Goal: Information Seeking & Learning: Learn about a topic

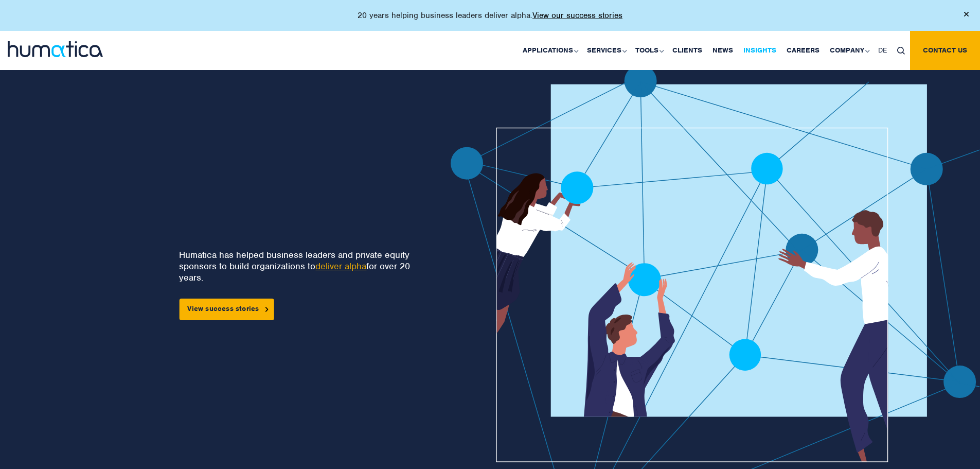
click at [755, 49] on link "Insights" at bounding box center [759, 50] width 43 height 39
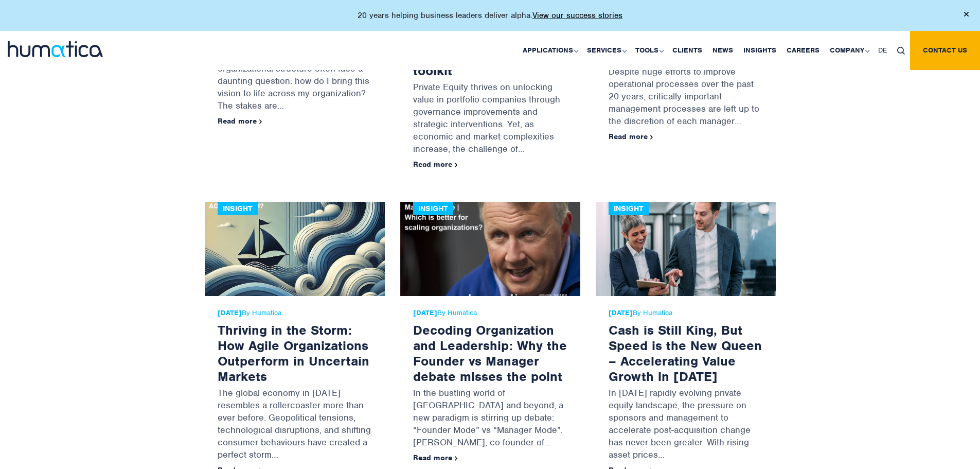
scroll to position [1647, 0]
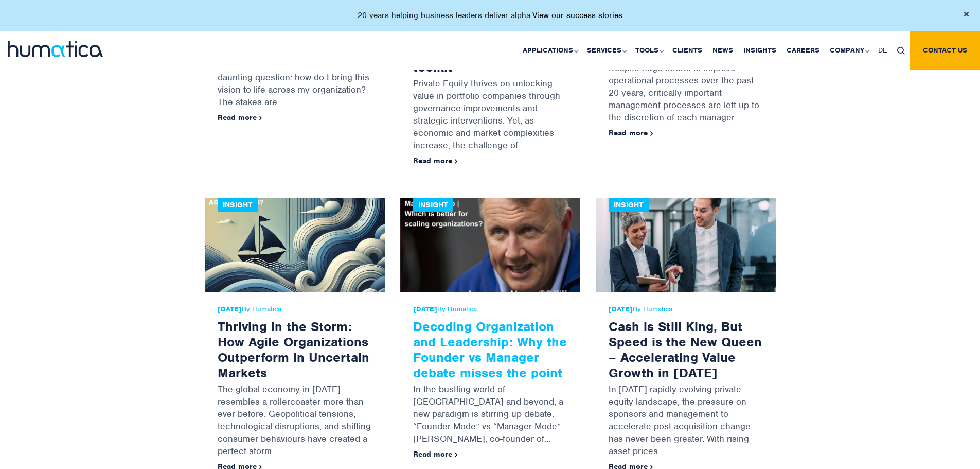
click at [448, 340] on link "Decoding Organization and Leadership: Why the Founder vs Manager debate misses …" at bounding box center [490, 349] width 154 height 63
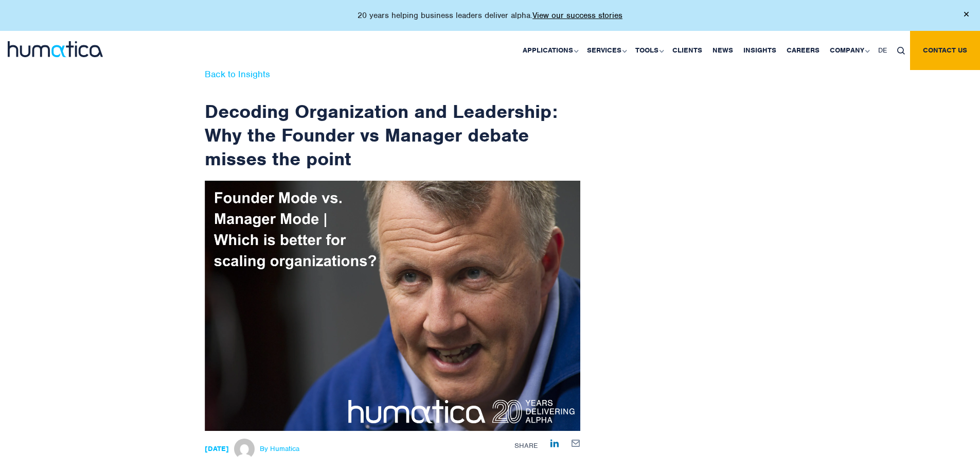
click at [219, 73] on link "Back to Insights" at bounding box center [237, 73] width 65 height 11
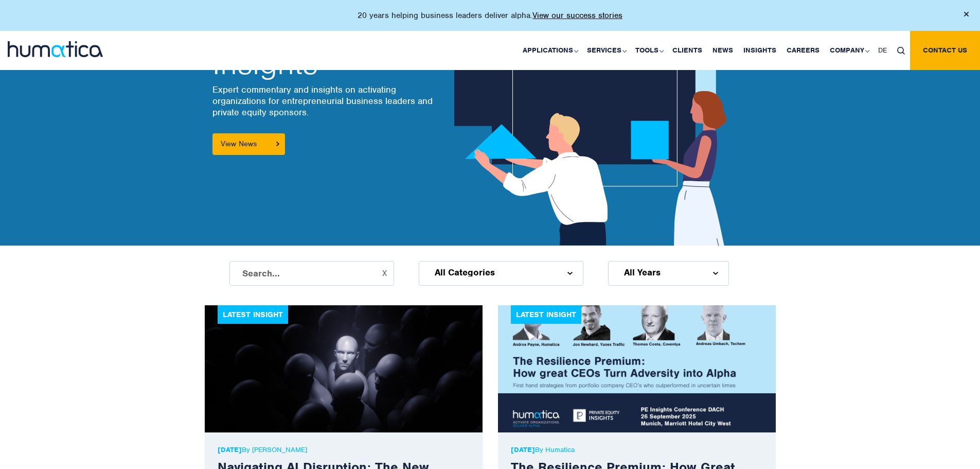
scroll to position [309, 0]
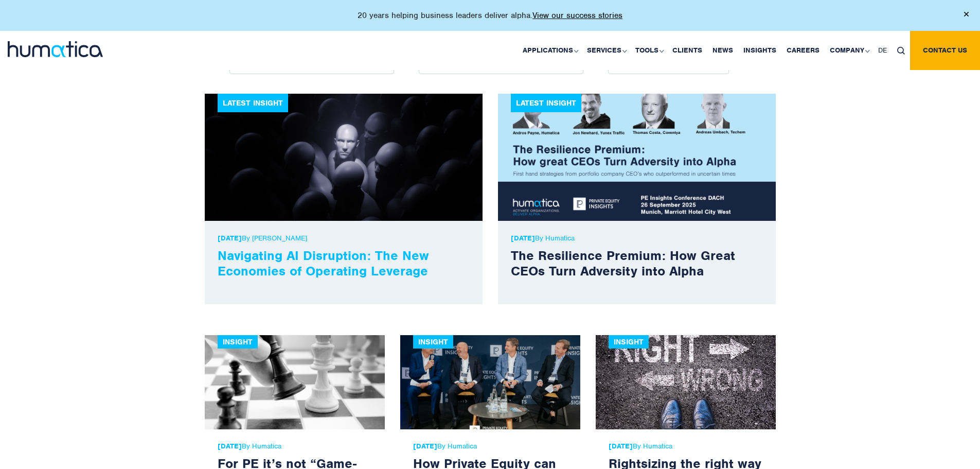
click at [315, 263] on link "Navigating AI Disruption: The New Economies of Operating Leverage" at bounding box center [324, 263] width 212 height 32
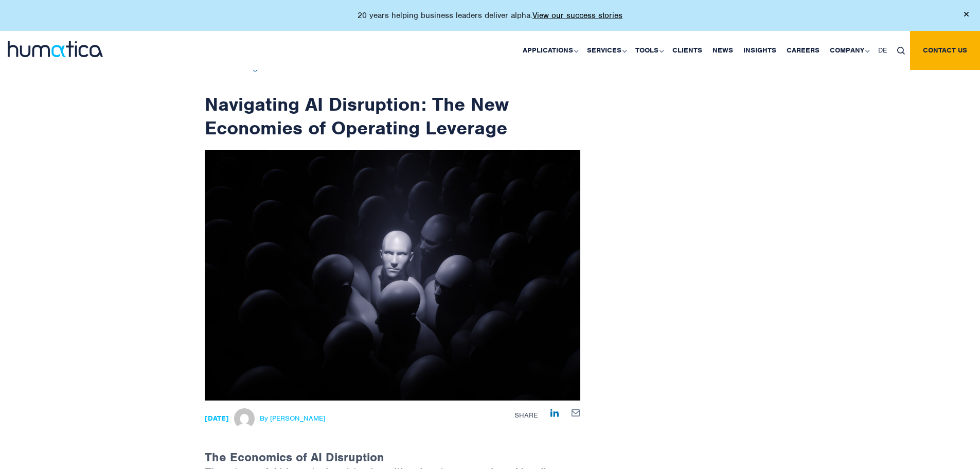
scroll to position [257, 0]
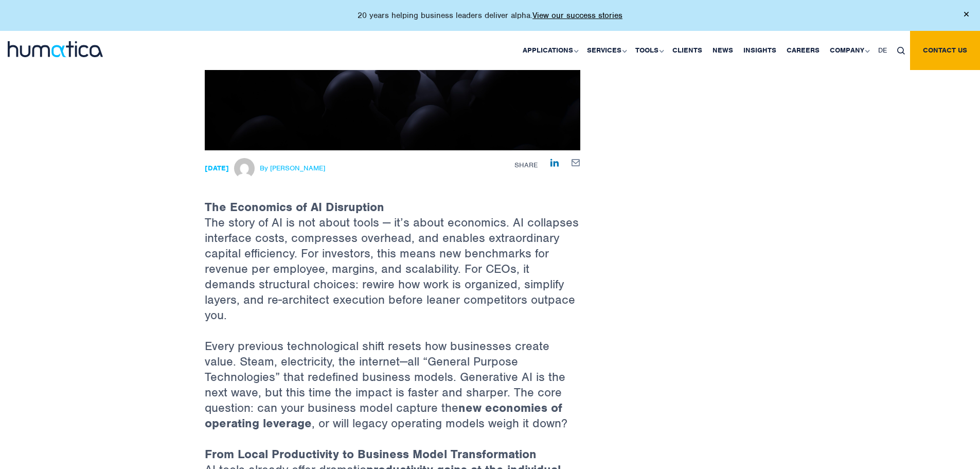
click at [322, 164] on span "By [PERSON_NAME]" at bounding box center [292, 168] width 65 height 8
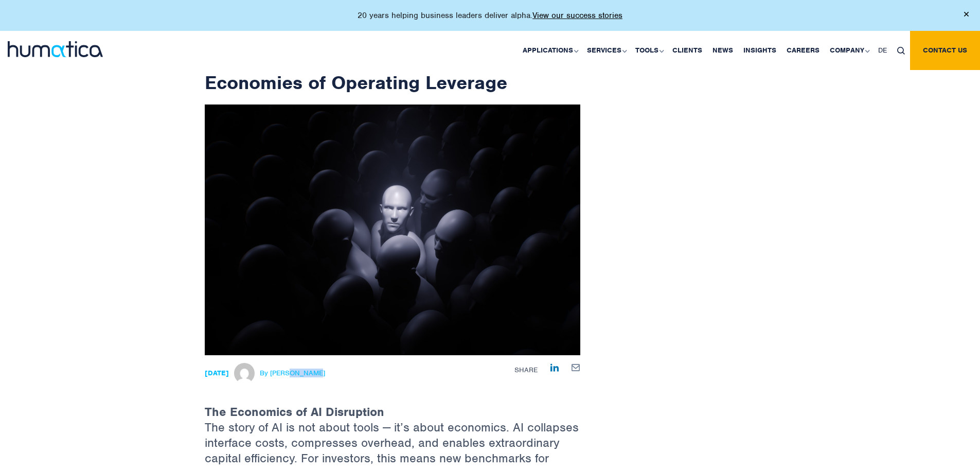
scroll to position [51, 0]
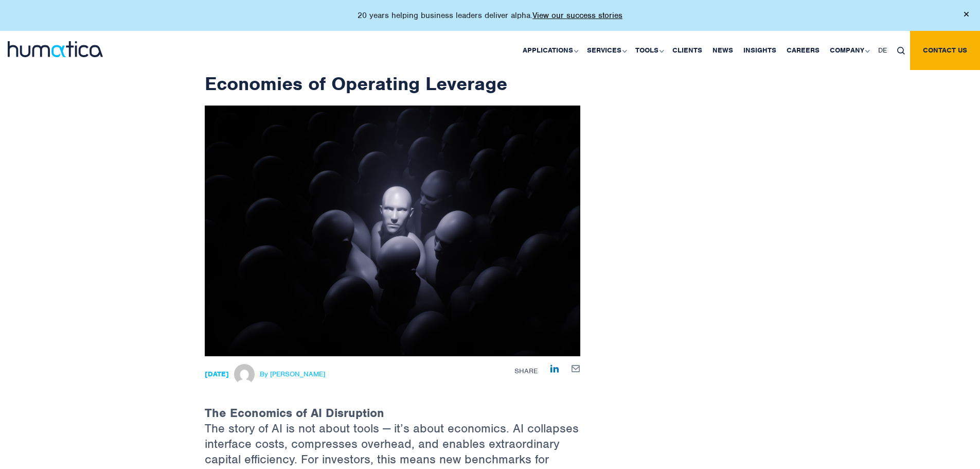
click at [365, 383] on div "[DATE] By [PERSON_NAME] Share" at bounding box center [393, 380] width 376 height 49
click at [314, 371] on span "By [PERSON_NAME]" at bounding box center [292, 374] width 65 height 8
click at [826, 110] on link "Our People" at bounding box center [851, 112] width 128 height 24
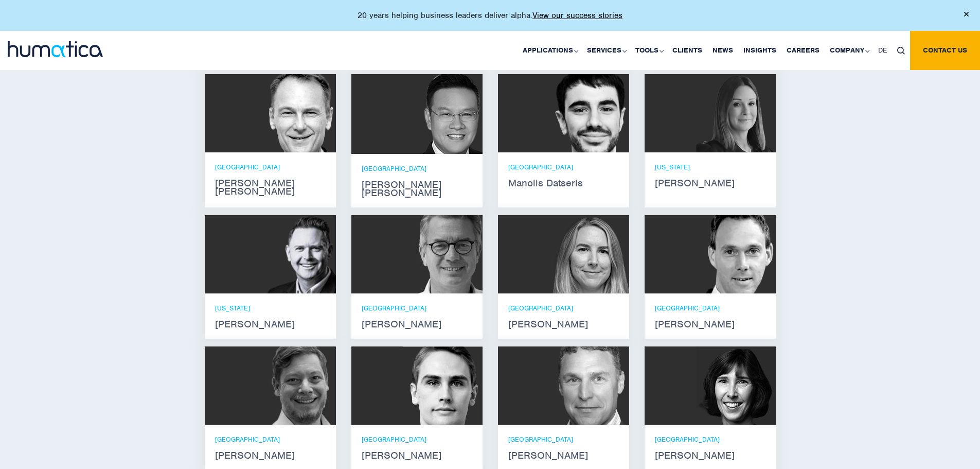
scroll to position [720, 0]
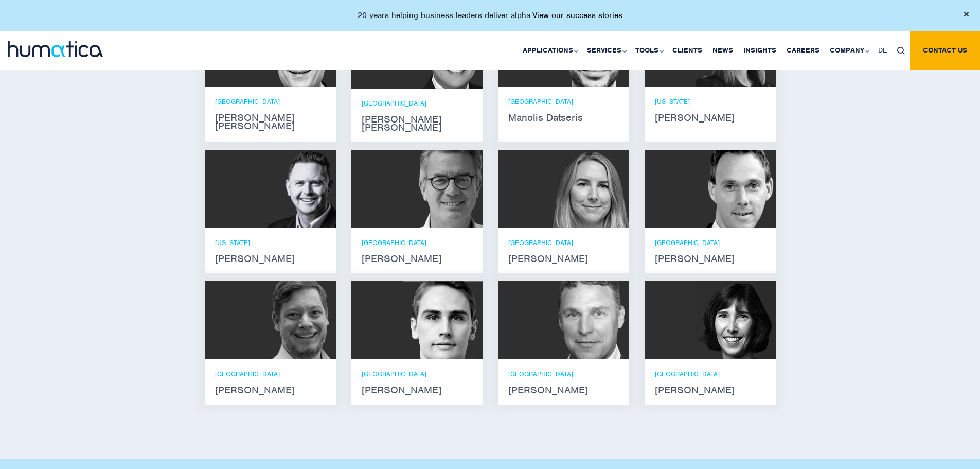
click at [704, 347] on img at bounding box center [736, 320] width 80 height 78
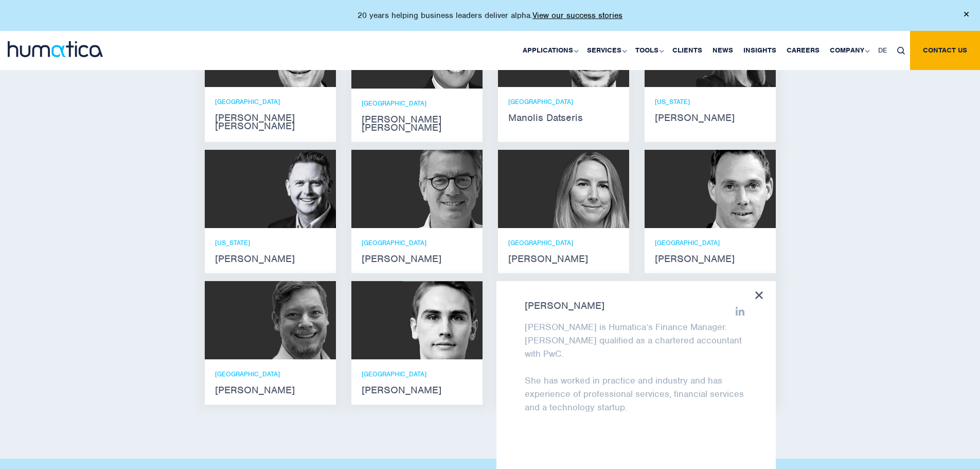
click at [757, 291] on icon at bounding box center [759, 295] width 8 height 8
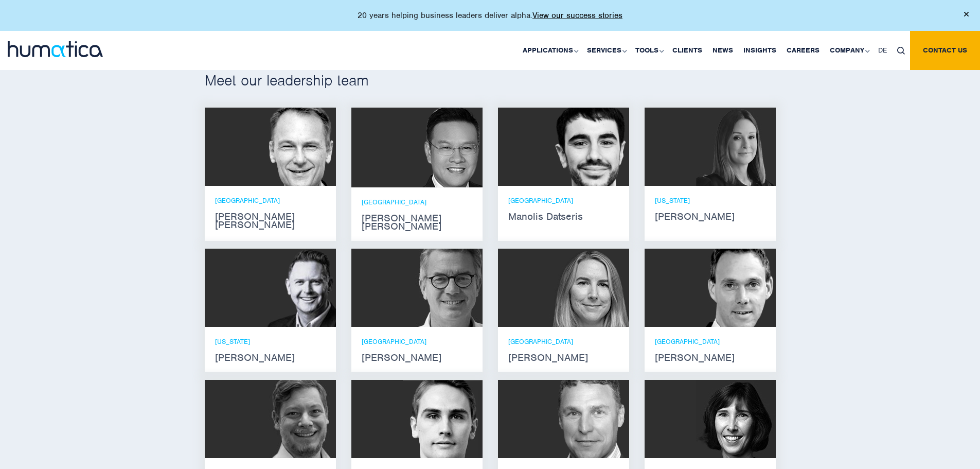
scroll to position [618, 0]
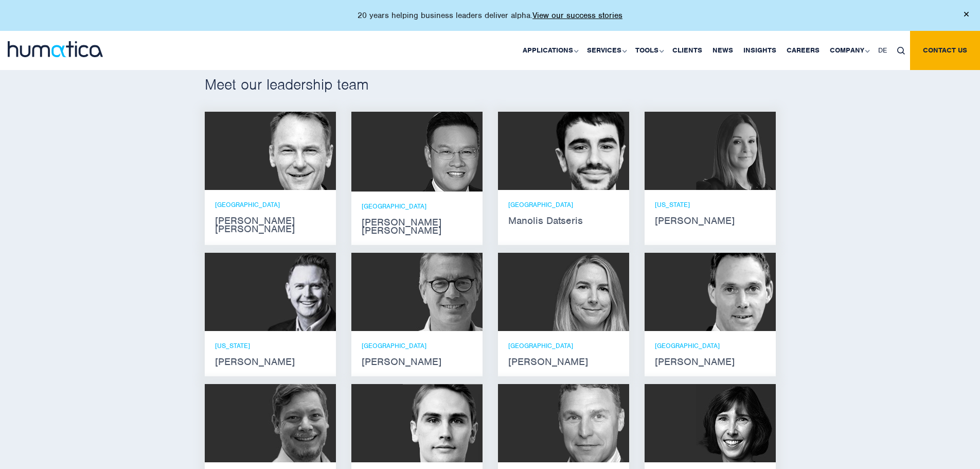
click at [233, 331] on div "NEW YORK Russell Raath" at bounding box center [270, 353] width 131 height 45
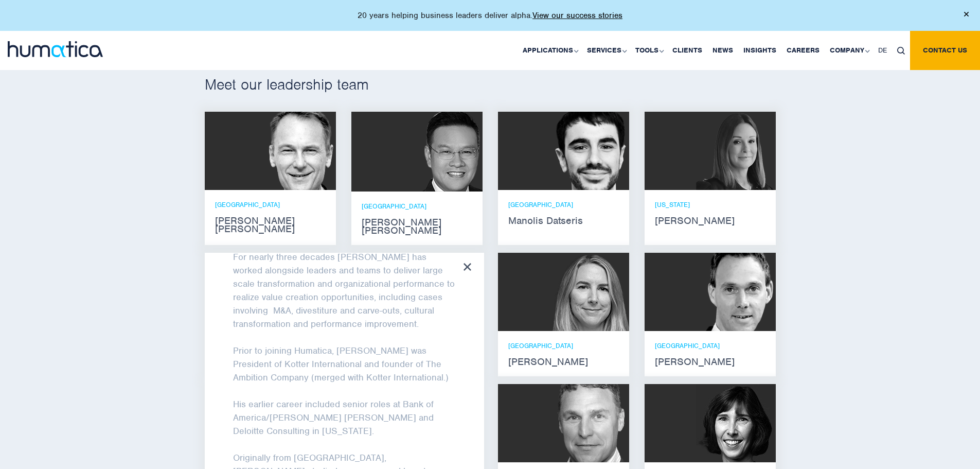
scroll to position [56, 0]
click at [470, 263] on icon at bounding box center [468, 267] width 8 height 8
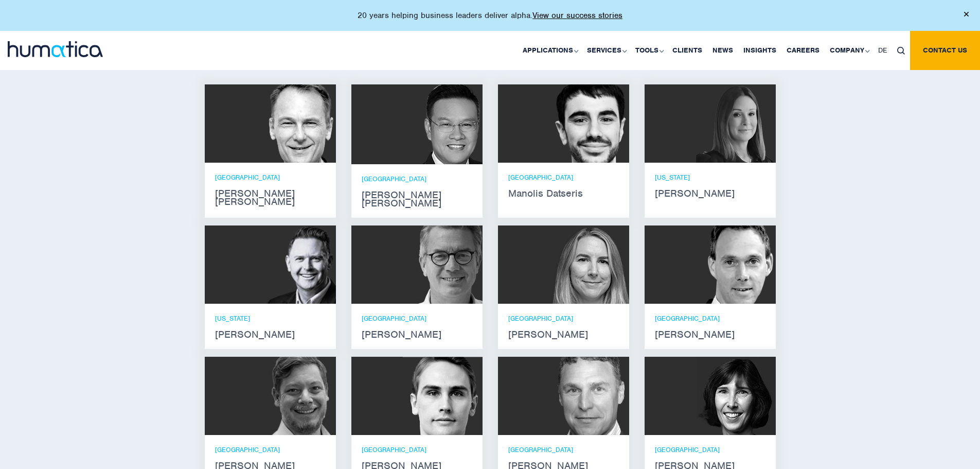
scroll to position [669, 0]
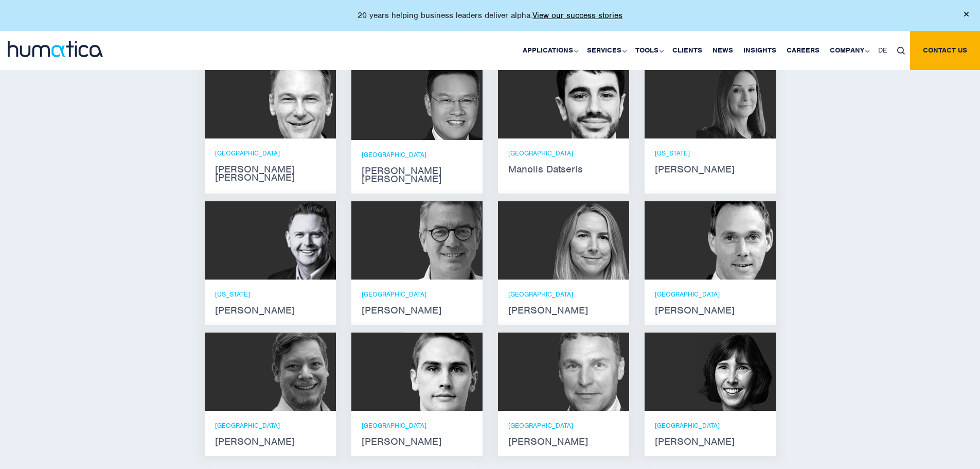
click at [715, 411] on div "LONDON Karen Wright" at bounding box center [710, 433] width 131 height 45
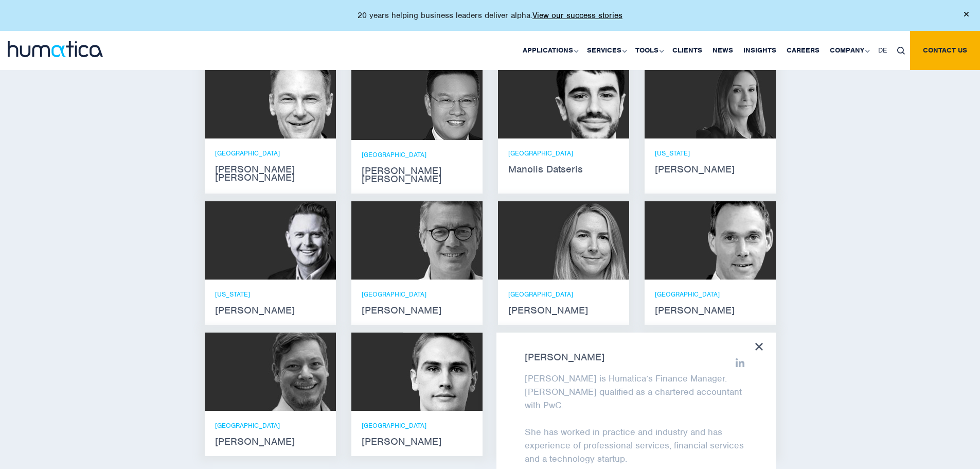
click at [759, 343] on icon at bounding box center [759, 347] width 8 height 8
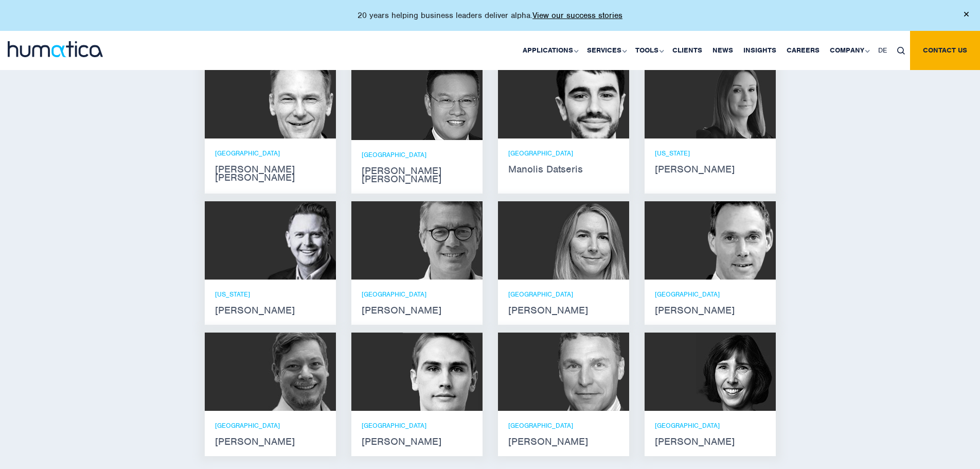
click at [519, 216] on div at bounding box center [563, 240] width 131 height 78
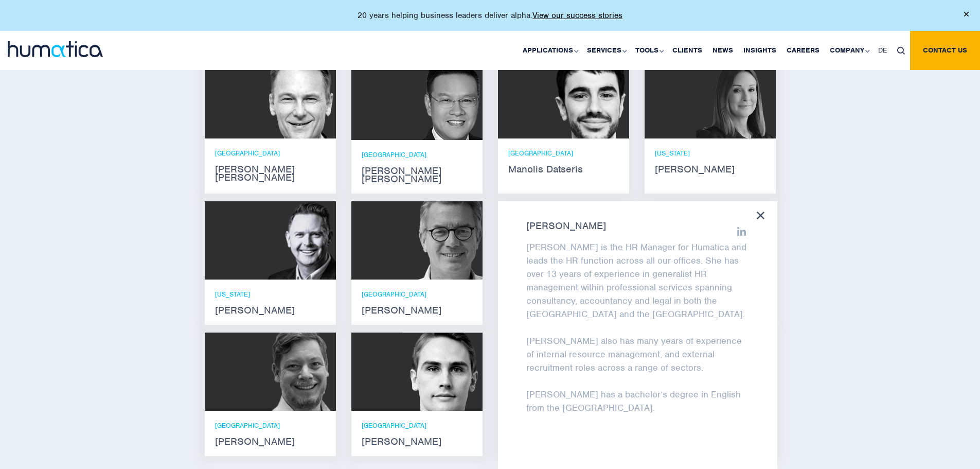
click at [171, 332] on div "Meet our leadership team Andros Payne He holds degrees in Electrical and Mechan…" at bounding box center [490, 243] width 980 height 533
click at [755, 208] on div "Zoë Fox Zoë is the HR Manager for Humatica and leads the HR function across all…" at bounding box center [637, 337] width 279 height 272
click at [765, 212] on icon at bounding box center [761, 216] width 8 height 8
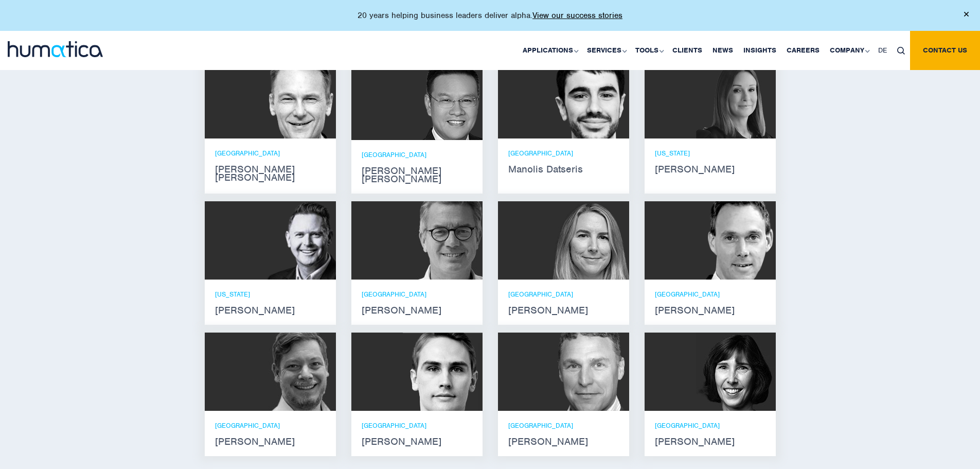
click at [616, 377] on img at bounding box center [590, 371] width 80 height 78
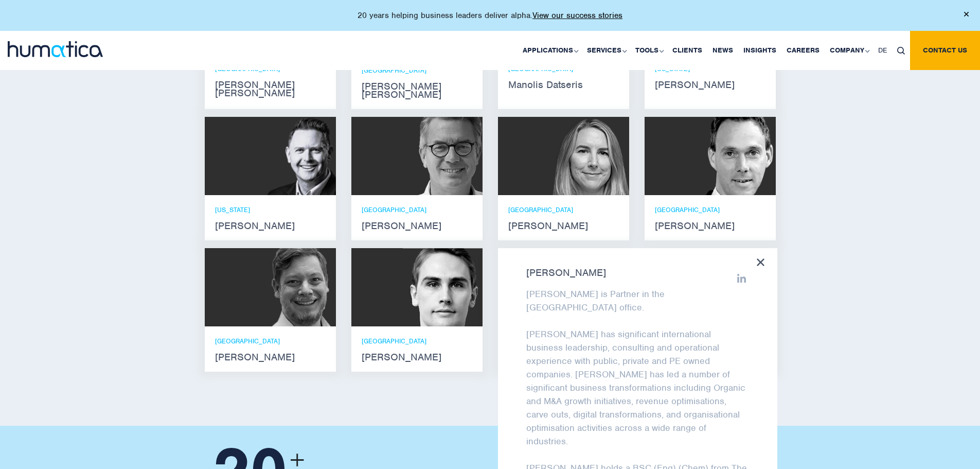
scroll to position [720, 0]
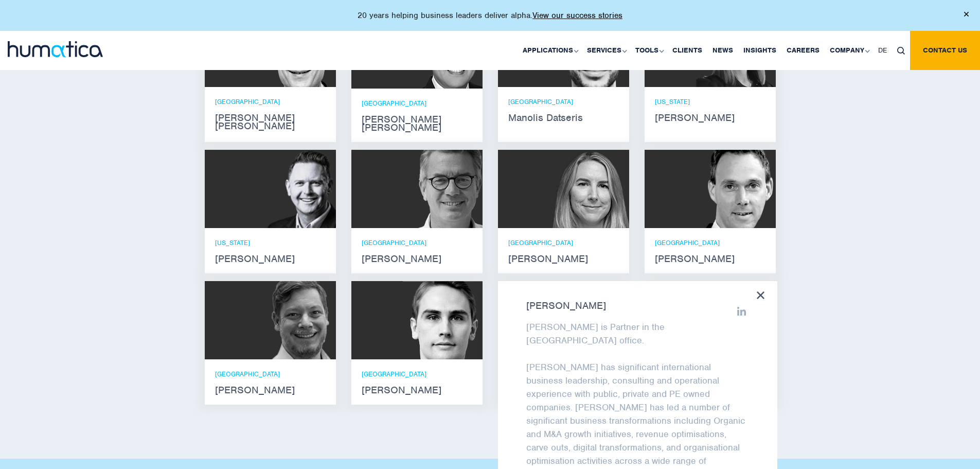
click at [155, 285] on div "Meet our leadership team Andros Payne He holds degrees in Electrical and Mechan…" at bounding box center [490, 192] width 980 height 533
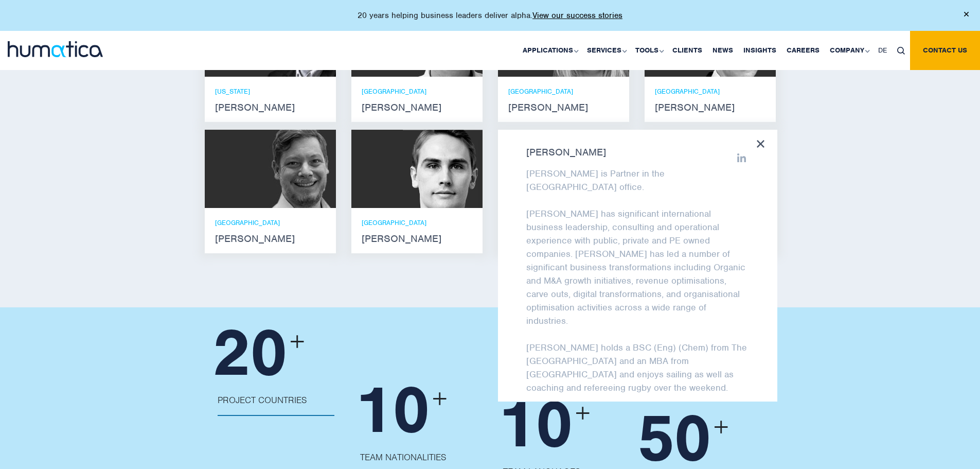
scroll to position [875, 0]
